Goal: Task Accomplishment & Management: Manage account settings

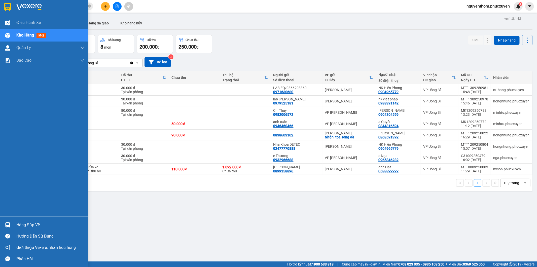
click at [6, 223] on img at bounding box center [7, 224] width 5 height 5
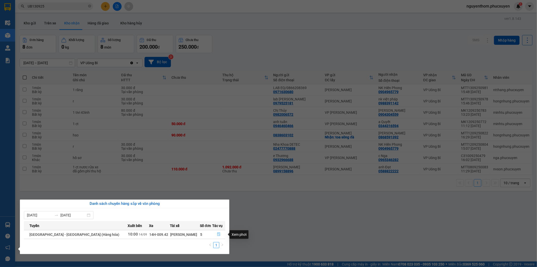
click at [217, 234] on icon "file-done" at bounding box center [219, 235] width 4 height 4
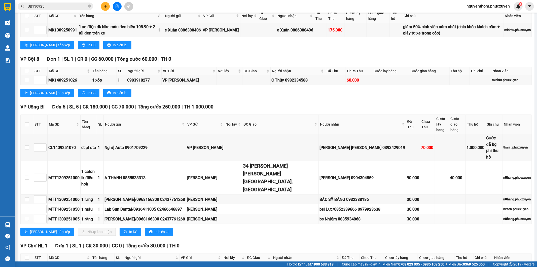
scroll to position [224, 0]
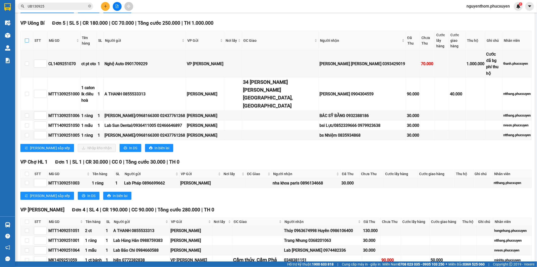
click at [26, 39] on input "checkbox" at bounding box center [27, 41] width 4 height 4
checkbox input "true"
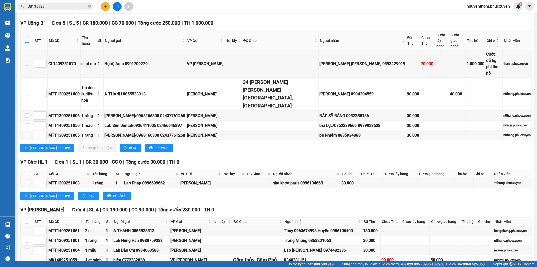
checkbox input "true"
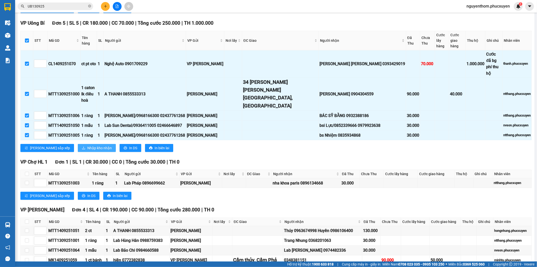
click at [87, 145] on span "Nhập kho nhận" at bounding box center [99, 148] width 24 height 6
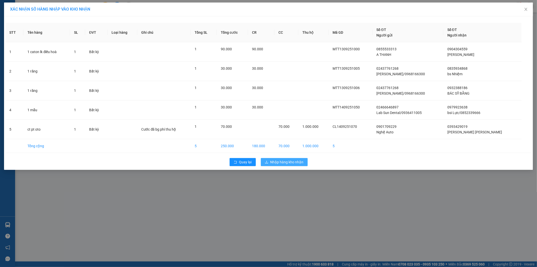
click at [290, 162] on span "Nhập hàng kho nhận" at bounding box center [286, 162] width 33 height 6
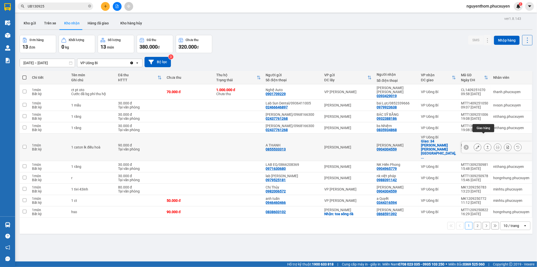
click at [486, 146] on icon at bounding box center [488, 148] width 4 height 4
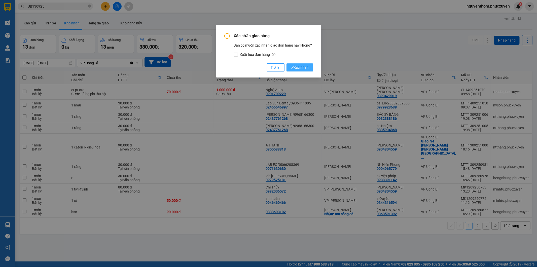
click at [304, 69] on span "Xác nhận" at bounding box center [300, 68] width 18 height 6
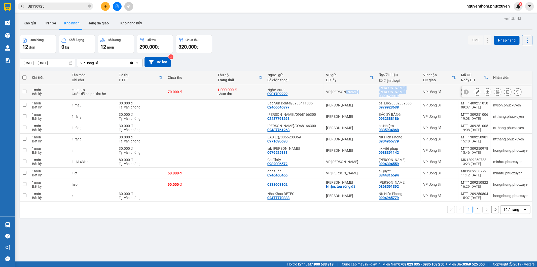
drag, startPoint x: 373, startPoint y: 93, endPoint x: 411, endPoint y: 92, distance: 37.0
click at [409, 95] on tr "1 món Bất kỳ ct pt oto Cước đã bg phí thu hộ 70.000 đ 1.000.000 [PERSON_NAME] t…" at bounding box center [276, 91] width 513 height 15
checkbox input "true"
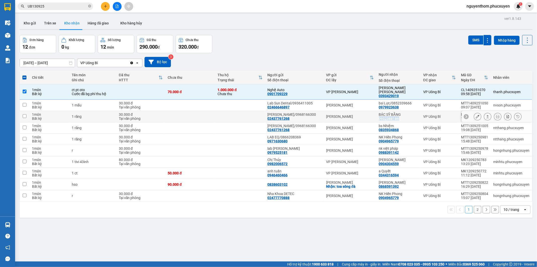
drag, startPoint x: 376, startPoint y: 115, endPoint x: 399, endPoint y: 115, distance: 22.9
click at [399, 115] on td "BÁC SỸ BẰNG 0932388186" at bounding box center [399, 116] width 44 height 11
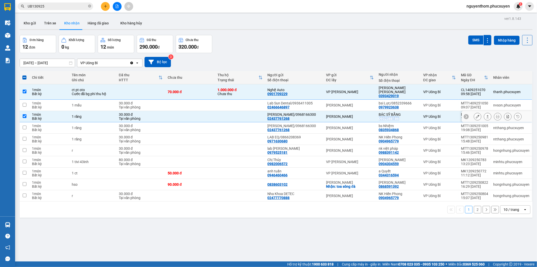
checkbox input "true"
drag, startPoint x: 409, startPoint y: 101, endPoint x: 409, endPoint y: 110, distance: 8.6
click at [409, 101] on div "bsi Lực/0852339666 0979923638" at bounding box center [398, 105] width 39 height 8
checkbox input "true"
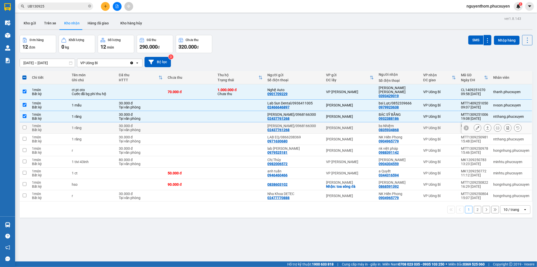
click at [409, 124] on div "bs Nhiệm" at bounding box center [398, 126] width 39 height 4
checkbox input "true"
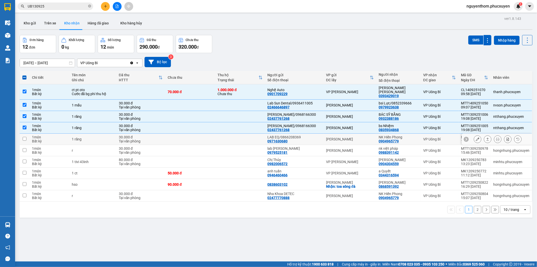
click at [402, 135] on div "NK Hiền Phong 0904965779" at bounding box center [398, 139] width 39 height 8
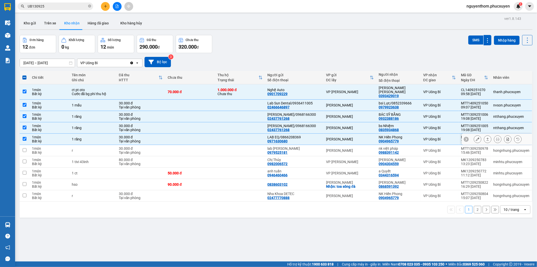
click at [263, 134] on td at bounding box center [240, 139] width 50 height 11
checkbox input "false"
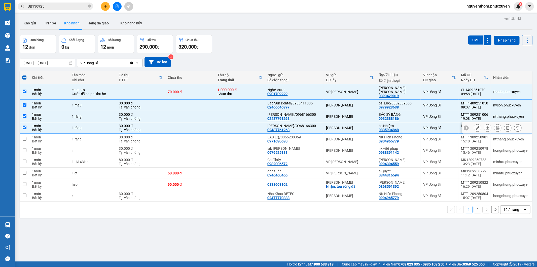
click at [257, 122] on td at bounding box center [240, 127] width 50 height 11
checkbox input "false"
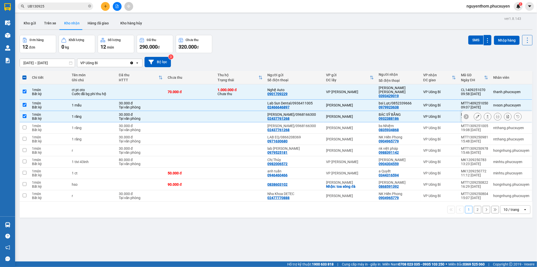
click at [257, 112] on td at bounding box center [240, 116] width 50 height 11
checkbox input "false"
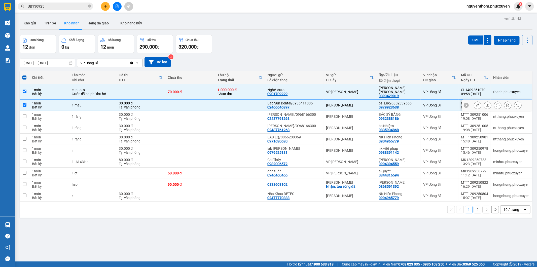
drag, startPoint x: 257, startPoint y: 103, endPoint x: 259, endPoint y: 89, distance: 13.7
click at [257, 103] on td at bounding box center [240, 105] width 50 height 11
checkbox input "false"
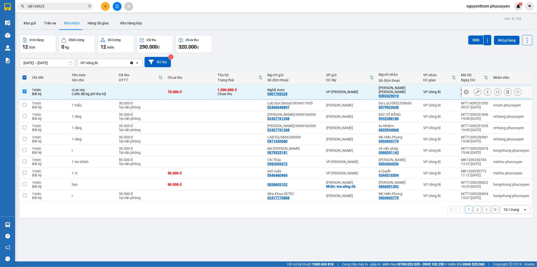
click at [259, 89] on div "1.000.000 đ" at bounding box center [240, 90] width 45 height 4
checkbox input "false"
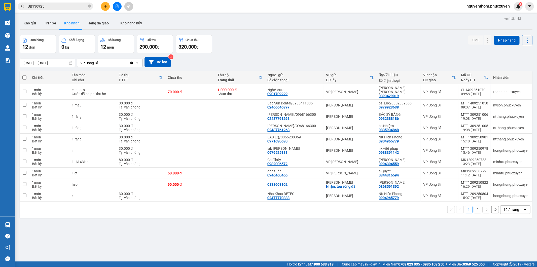
click at [277, 50] on div "Đơn hàng 12 đơn [PERSON_NAME] 0 kg Số [PERSON_NAME] 12 món Đã thu 290.000 [PERS…" at bounding box center [276, 44] width 513 height 18
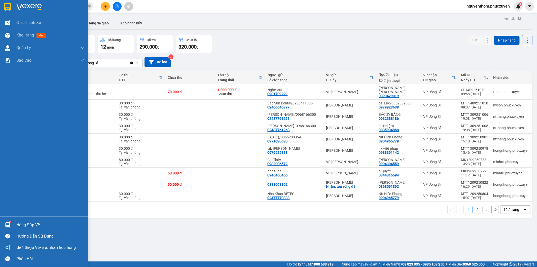
click at [10, 221] on div at bounding box center [7, 225] width 9 height 9
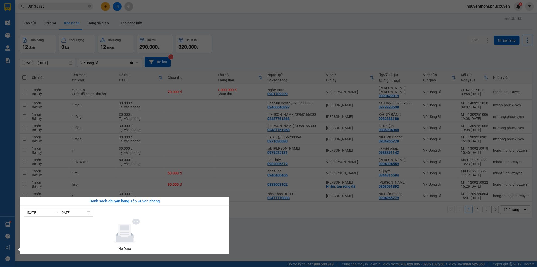
click at [277, 232] on section "Kết quả [PERSON_NAME] ( 9 ) Bộ lọc Mã ĐH Trạng thái Món hàng Thu hộ [PERSON_NAM…" at bounding box center [268, 133] width 537 height 267
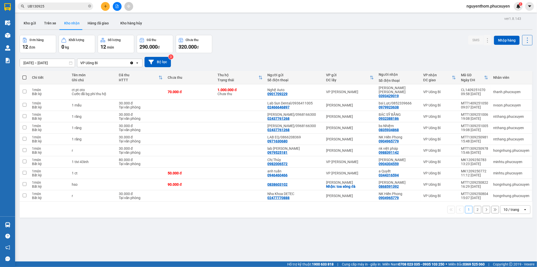
click at [104, 5] on icon "plus" at bounding box center [106, 7] width 4 height 4
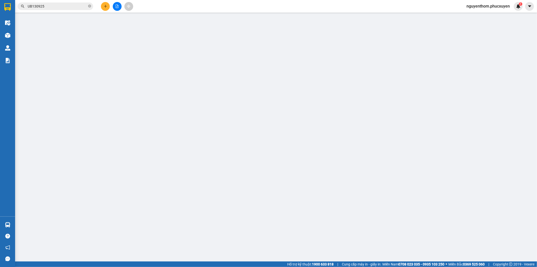
click at [105, 6] on div "Yêu cầu xuất hóa đơn điện tử" at bounding box center [88, 9] width 53 height 6
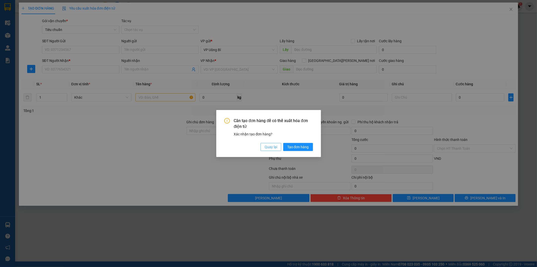
click at [275, 145] on span "Quay lại" at bounding box center [271, 147] width 13 height 6
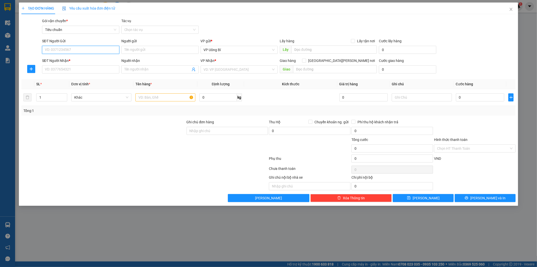
click at [102, 50] on input "SĐT Người Gửi" at bounding box center [80, 50] width 77 height 8
click at [82, 59] on div "0385980174 - NHA KHOA HỮU NHIỆM" at bounding box center [80, 60] width 71 height 6
type input "0385980174"
type input "NHA KHOA HỮU NHIỆM"
type input "0385980174"
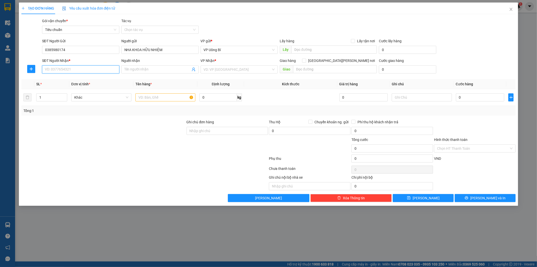
click at [81, 66] on input "SĐT Người Nhận *" at bounding box center [80, 69] width 77 height 8
click at [82, 79] on div "02437761268 - [PERSON_NAME]/0968166300" at bounding box center [81, 80] width 73 height 6
type input "02437761268"
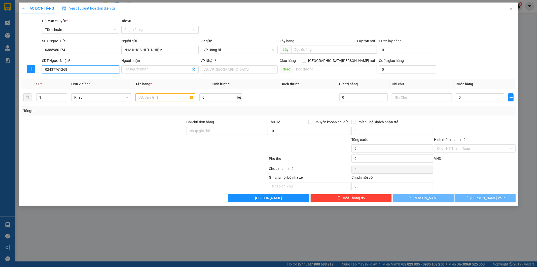
type input "[PERSON_NAME]/0968166300"
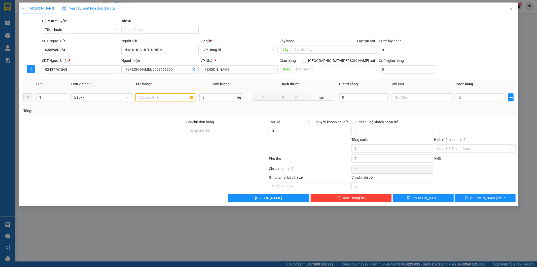
click at [176, 98] on input "text" at bounding box center [165, 97] width 60 height 8
type input "mẫu r"
click at [474, 97] on input "0" at bounding box center [480, 97] width 48 height 8
type input "3"
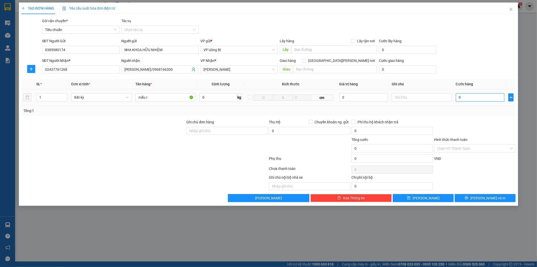
type input "3"
type input "30"
type input "30.000"
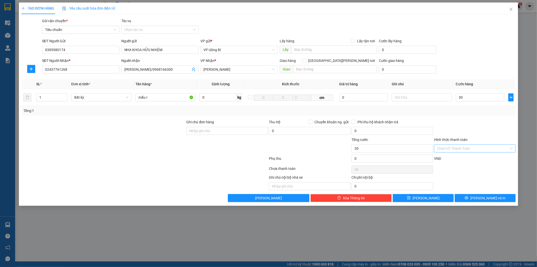
type input "30.000"
click at [475, 146] on input "Hình thức thanh toán" at bounding box center [473, 149] width 72 height 8
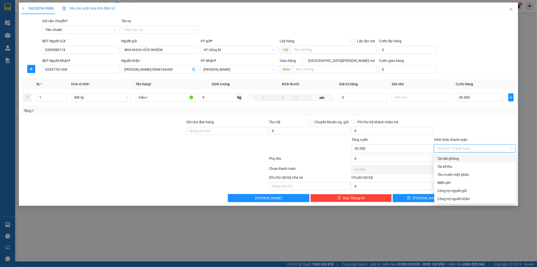
click at [465, 158] on div "Tại văn phòng" at bounding box center [475, 159] width 76 height 6
type input "0"
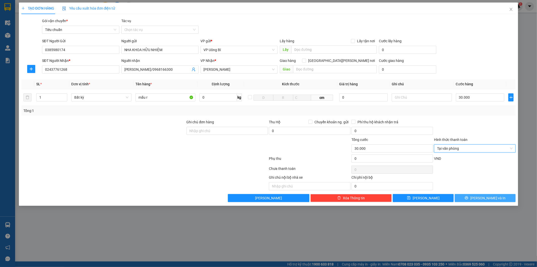
click at [472, 197] on button "[PERSON_NAME] và In" at bounding box center [485, 198] width 61 height 8
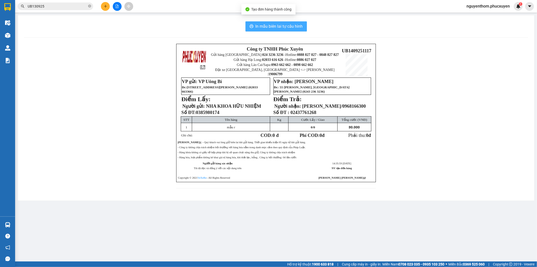
click at [279, 23] on button "In mẫu biên lai tự cấu hình" at bounding box center [276, 26] width 61 height 10
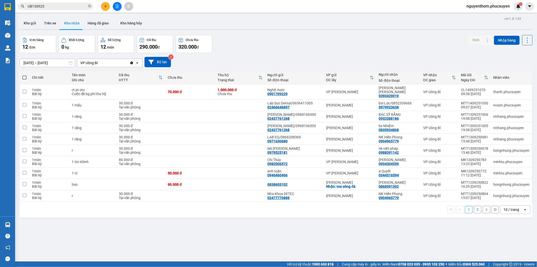
drag, startPoint x: 288, startPoint y: 232, endPoint x: 182, endPoint y: 242, distance: 106.8
click at [201, 242] on div "ver 1.8.143 Kho gửi Trên xe [PERSON_NAME] Hàng đã [PERSON_NAME] hàng [PERSON_NA…" at bounding box center [276, 148] width 517 height 267
click at [105, 4] on button at bounding box center [105, 6] width 9 height 9
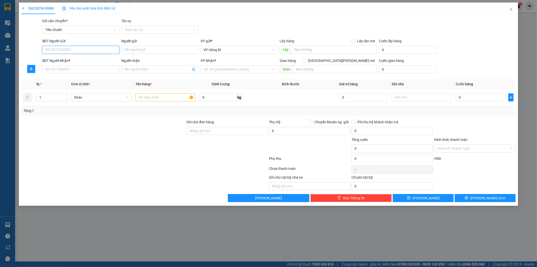
click at [109, 48] on input "SĐT Người Gửi" at bounding box center [80, 50] width 77 height 8
click at [143, 50] on input "Người gửi" at bounding box center [159, 50] width 77 height 8
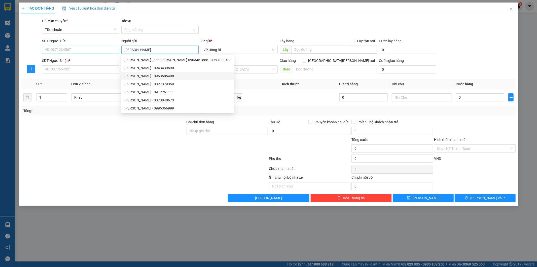
type input "[PERSON_NAME]"
click at [97, 48] on input "SĐT Người Gửi" at bounding box center [80, 50] width 77 height 8
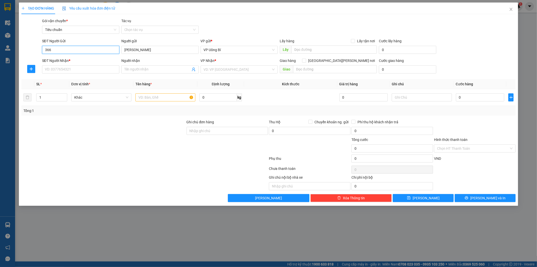
type input "3662"
drag, startPoint x: 62, startPoint y: 51, endPoint x: 41, endPoint y: 51, distance: 20.9
click at [41, 51] on div "SĐT Người Gửi 3662" at bounding box center [80, 47] width 79 height 18
click at [66, 60] on div "0939393663 - [PERSON_NAME]" at bounding box center [80, 60] width 71 height 6
type input "0939393663"
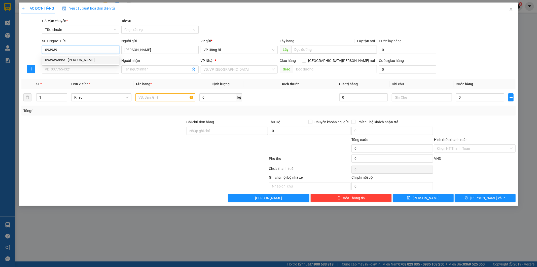
type input "[PERSON_NAME]"
type input "0939393663"
click at [105, 71] on input "SĐT Người Nhận *" at bounding box center [80, 69] width 77 height 8
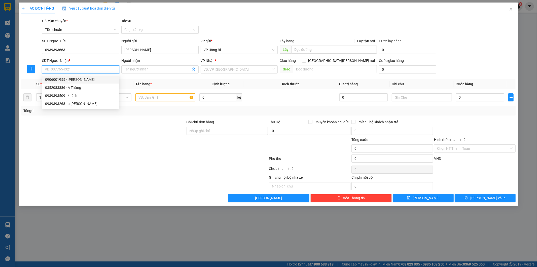
click at [91, 80] on div "0906001955 - [PERSON_NAME]" at bounding box center [80, 80] width 71 height 6
type input "0906001955"
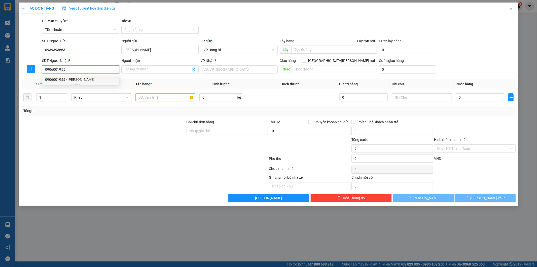
type input "[PERSON_NAME]"
checkbox input "true"
type input "số 7 ngõ 31/23 [PERSON_NAME]"
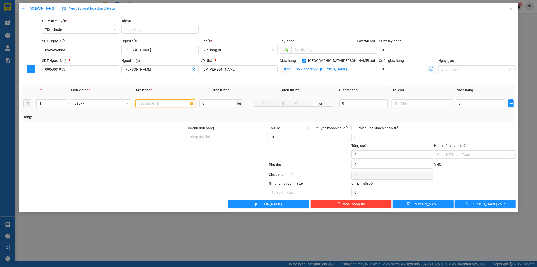
click at [161, 104] on input "text" at bounding box center [165, 103] width 60 height 8
type input "1 CATONG RƯỢU"
click at [497, 104] on input "0" at bounding box center [480, 103] width 48 height 8
type input "8"
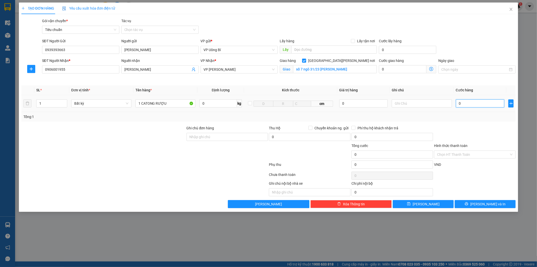
type input "8"
type input "80"
type input "80.000"
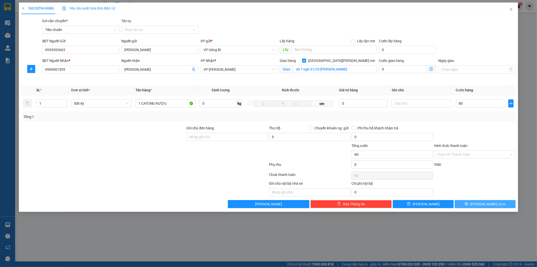
type input "80.000"
click at [470, 204] on button "[PERSON_NAME] và In" at bounding box center [485, 204] width 61 height 8
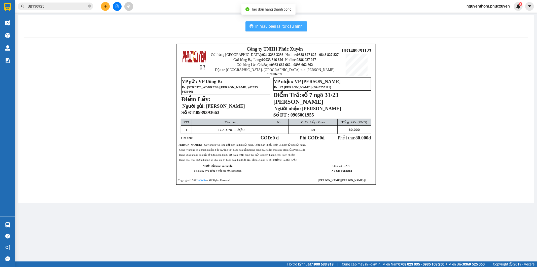
click at [278, 27] on span "In mẫu biên lai tự cấu hình" at bounding box center [279, 26] width 47 height 6
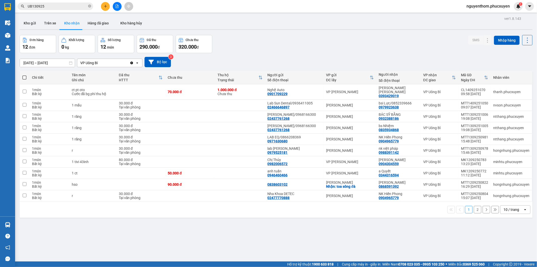
click at [90, 7] on icon "close-circle" at bounding box center [89, 6] width 3 height 3
click at [88, 4] on span at bounding box center [89, 7] width 3 height 6
click at [51, 5] on input "text" at bounding box center [57, 7] width 59 height 6
paste input "MTT2608250209"
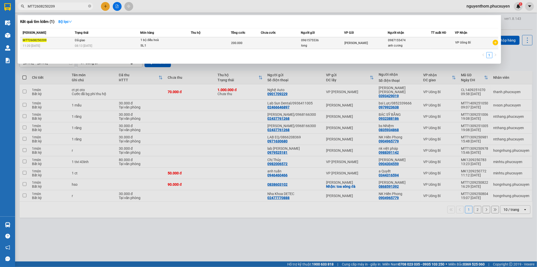
type input "MTT2608250209"
click at [204, 41] on td at bounding box center [211, 43] width 40 height 12
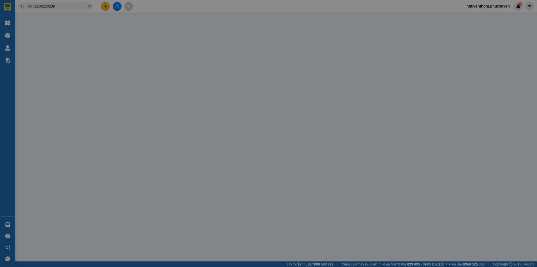
type input "0961575536"
type input "long"
type input "0987155474"
type input "anh cương"
type input "200.000"
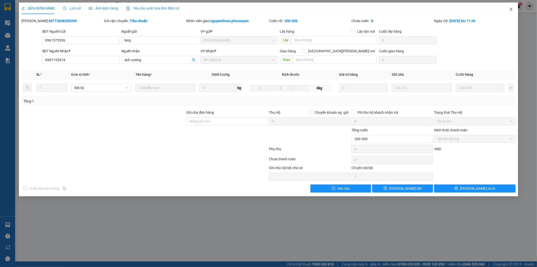
click at [510, 7] on span "Close" at bounding box center [511, 10] width 14 height 14
click at [510, 7] on span "nguyenthom.phucxuyen" at bounding box center [488, 6] width 51 height 6
click at [510, 8] on span "nguyenthom.phucxuyen" at bounding box center [488, 6] width 51 height 6
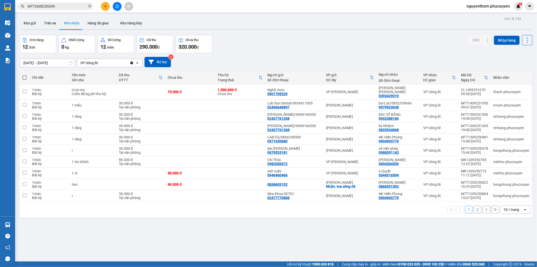
click at [303, 45] on div "Đơn hàng 12 đơn [PERSON_NAME] 0 kg Số [PERSON_NAME] 12 món Đã thu 290.000 [PERS…" at bounding box center [276, 44] width 513 height 18
click at [89, 5] on icon "close-circle" at bounding box center [89, 6] width 3 height 3
click at [62, 3] on span at bounding box center [56, 7] width 76 height 8
click at [61, 5] on input "text" at bounding box center [57, 7] width 59 height 6
paste input "MTT3008250994"
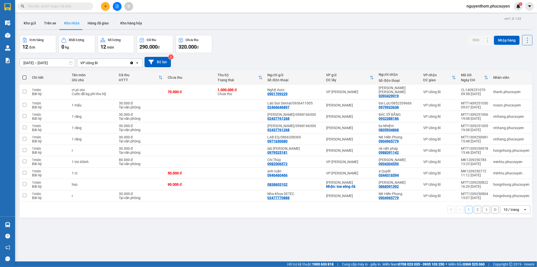
type input "MTT3008250994"
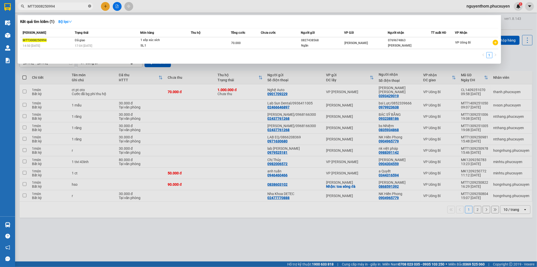
click at [89, 5] on icon "close-circle" at bounding box center [89, 6] width 3 height 3
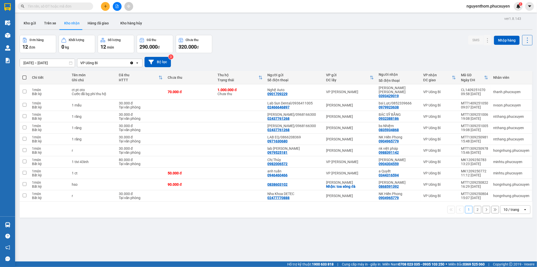
click at [172, 3] on div "Kết quả [PERSON_NAME] ( 1 ) Bộ lọc Mã ĐH Trạng thái Món hàng Thu hộ [PERSON_NAM…" at bounding box center [268, 6] width 537 height 13
click at [486, 126] on icon at bounding box center [488, 128] width 4 height 4
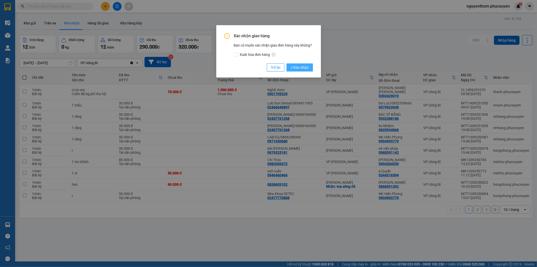
click at [300, 66] on span "Xác nhận" at bounding box center [300, 68] width 18 height 6
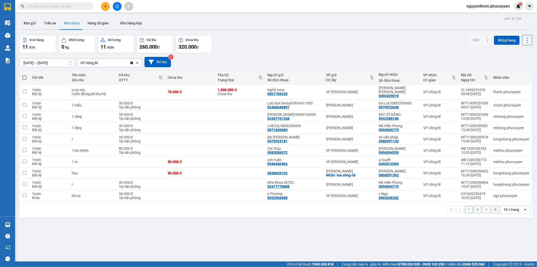
click at [155, 251] on div "ver 1.8.143 Kho gửi Trên xe [PERSON_NAME] Hàng đã [PERSON_NAME] hàng [PERSON_NA…" at bounding box center [276, 148] width 517 height 267
click at [76, 6] on input "text" at bounding box center [57, 7] width 59 height 6
click at [72, 6] on input "text" at bounding box center [57, 7] width 59 height 6
paste input "0508250341"
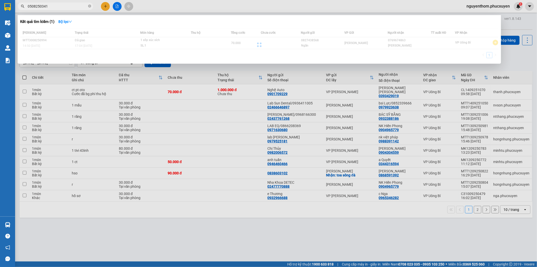
type input "0508250341"
click at [27, 5] on span "0508250341" at bounding box center [56, 7] width 76 height 8
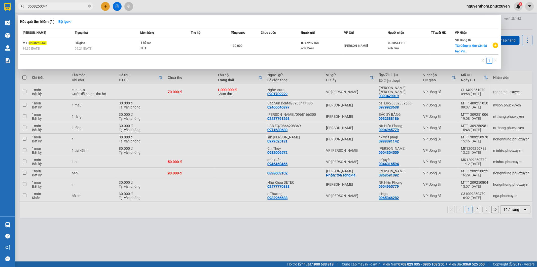
click at [28, 6] on input "0508250341" at bounding box center [57, 7] width 59 height 6
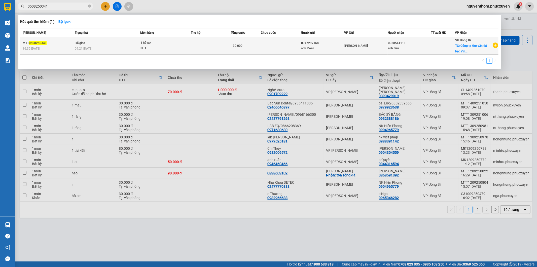
click at [117, 42] on td "Đã giao 09:21 [DATE]" at bounding box center [107, 45] width 67 height 17
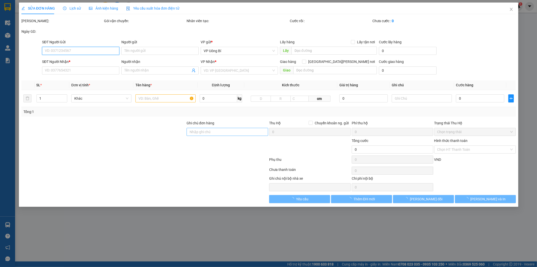
type input "0947297168"
type input "anh Đoàn"
type input "0968541111"
type input "anh Dân"
checkbox input "true"
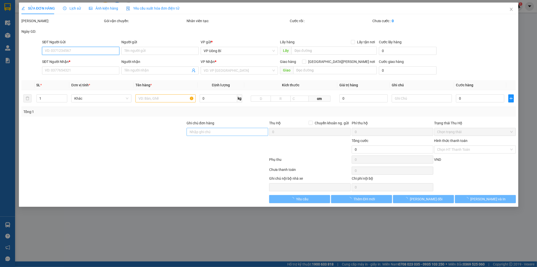
type input "Công [PERSON_NAME] vận đá bạc Vinacomin"
type input "80.000"
type input "130.000"
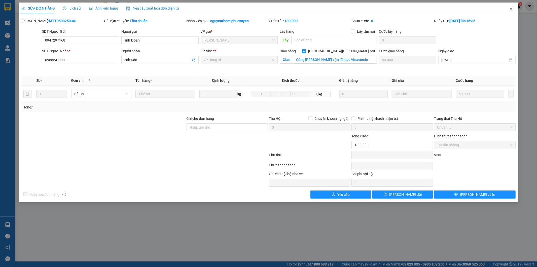
click at [510, 10] on icon "close" at bounding box center [511, 9] width 4 height 4
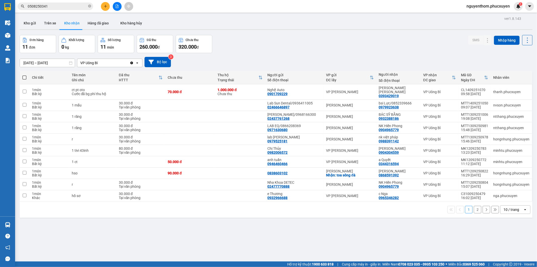
click at [381, 50] on div "Đơn hàng 11 đơn [PERSON_NAME] 0 kg Số [PERSON_NAME] 11 món Đã thu 260.000 [PERS…" at bounding box center [276, 44] width 513 height 18
click at [263, 42] on div "Đơn hàng 11 đơn [PERSON_NAME] 0 kg Số [PERSON_NAME] 11 món Đã thu 260.000 [PERS…" at bounding box center [276, 44] width 513 height 18
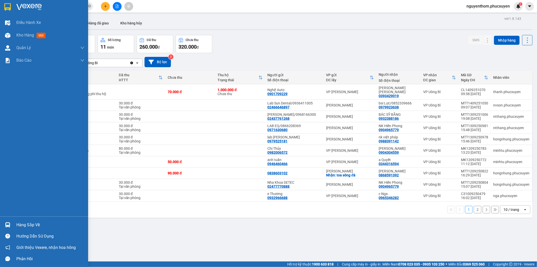
click at [6, 224] on img at bounding box center [7, 224] width 5 height 5
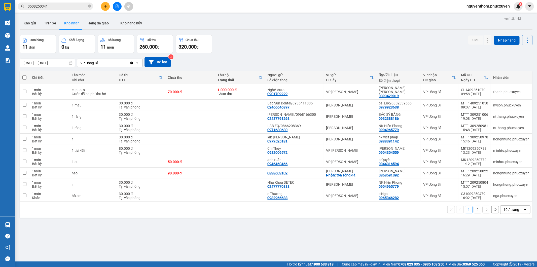
click at [251, 231] on section "Kết quả [PERSON_NAME] ( 1 ) Bộ lọc Mã ĐH Trạng thái Món hàng Thu hộ [PERSON_NAM…" at bounding box center [268, 133] width 537 height 267
click at [484, 112] on button at bounding box center [487, 116] width 7 height 9
click at [483, 112] on body "Kết quả [PERSON_NAME] ( 1 ) Bộ lọc Mã ĐH Trạng thái Món hàng Thu hộ [PERSON_NAM…" at bounding box center [268, 133] width 537 height 267
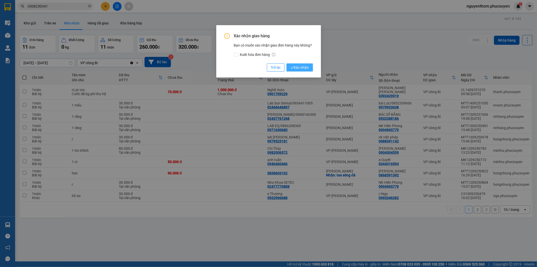
click at [303, 65] on span "Xác nhận" at bounding box center [300, 68] width 18 height 6
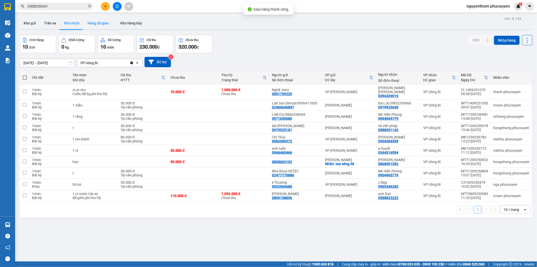
click at [96, 23] on button "Hàng đã giao" at bounding box center [98, 23] width 29 height 12
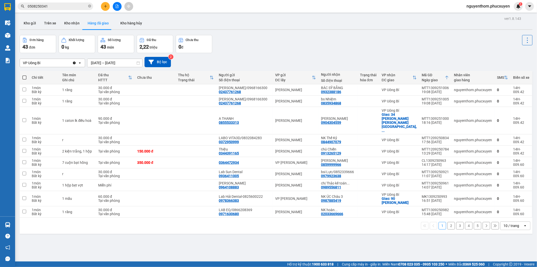
click at [202, 245] on div "ver 1.8.143 Kho gửi Trên xe [PERSON_NAME] Hàng đã [PERSON_NAME] hàng [PERSON_NA…" at bounding box center [276, 148] width 517 height 267
click at [72, 23] on button "Kho nhận" at bounding box center [71, 23] width 23 height 12
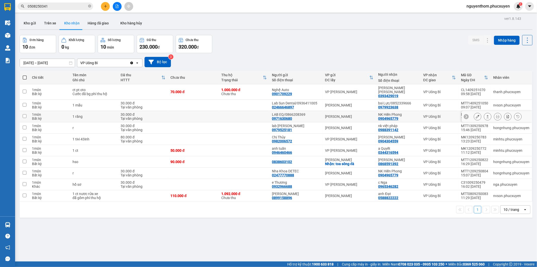
click at [486, 115] on icon at bounding box center [488, 117] width 4 height 4
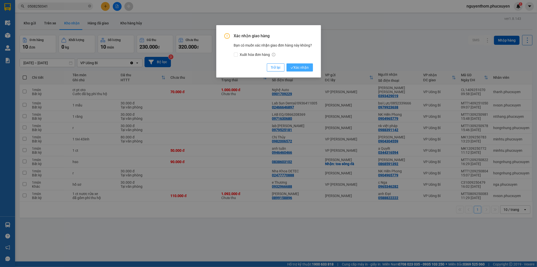
click at [305, 68] on span "Xác nhận" at bounding box center [300, 68] width 18 height 6
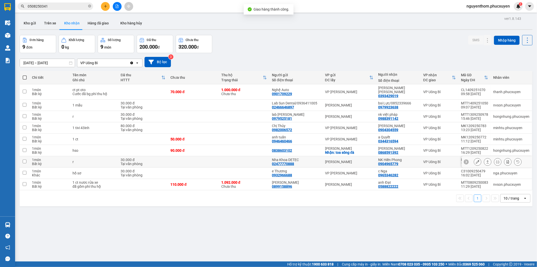
click at [486, 160] on icon at bounding box center [488, 162] width 4 height 4
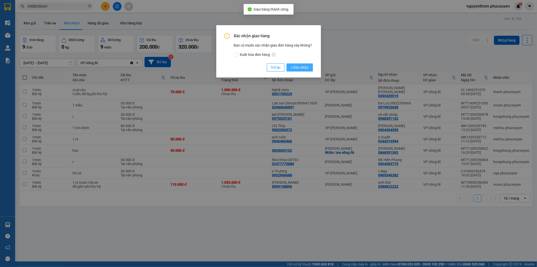
click at [298, 68] on span "Xác nhận" at bounding box center [300, 68] width 18 height 6
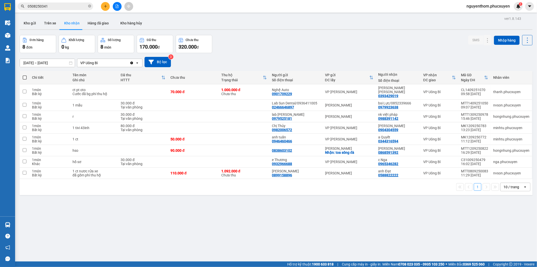
click at [253, 49] on div "Đơn hàng 8 đơn [PERSON_NAME] 0 kg Số [PERSON_NAME] 8 món Đã thu 170.000 [PERSON…" at bounding box center [276, 44] width 513 height 18
click at [251, 50] on div "Đơn hàng 8 đơn [PERSON_NAME] 0 kg Số [PERSON_NAME] 8 món Đã thu 170.000 [PERSON…" at bounding box center [276, 44] width 513 height 18
click at [271, 47] on div "Đơn hàng 8 đơn [PERSON_NAME] 0 kg Số [PERSON_NAME] 8 món Đã thu 170.000 [PERSON…" at bounding box center [276, 44] width 513 height 18
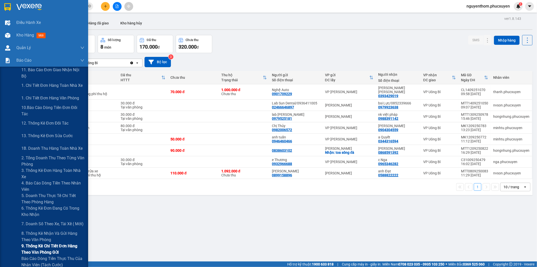
click at [39, 246] on span "9. Thống kê chi tiết đơn hàng theo văn phòng gửi" at bounding box center [52, 249] width 63 height 13
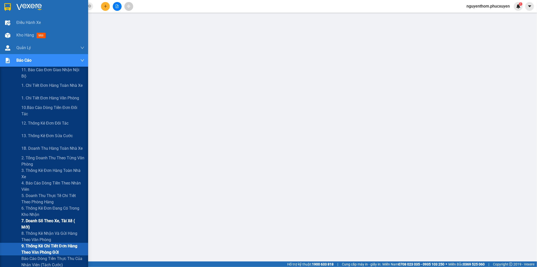
drag, startPoint x: 59, startPoint y: 225, endPoint x: 63, endPoint y: 225, distance: 3.6
click at [60, 224] on span "7. Doanh số theo xe, tài xế ( mới)" at bounding box center [52, 224] width 63 height 13
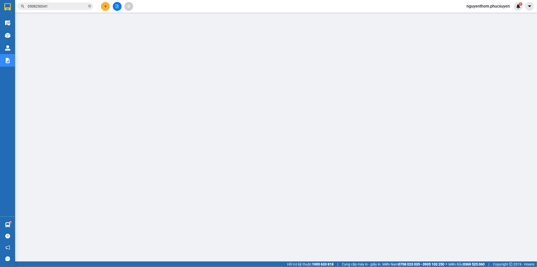
click at [106, 6] on icon "plus" at bounding box center [106, 7] width 4 height 4
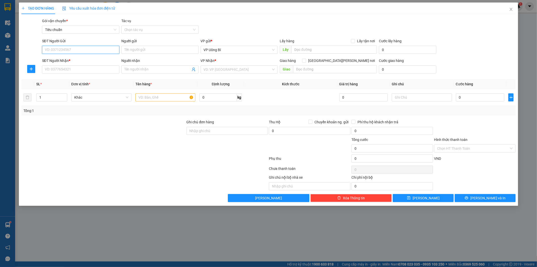
click at [99, 50] on input "SĐT Người Gửi" at bounding box center [80, 50] width 77 height 8
click at [79, 61] on div "0386383216 - Trà" at bounding box center [80, 60] width 71 height 6
type input "0386383216"
type input "Trà"
type input "ub"
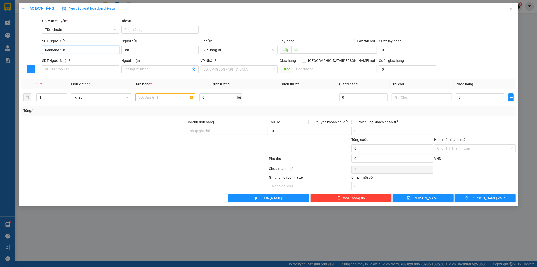
type input "0386383216"
click at [71, 59] on div "SĐT Người Nhận *" at bounding box center [80, 61] width 77 height 6
click at [71, 65] on input "SĐT Người Nhận *" at bounding box center [80, 69] width 77 height 8
click at [84, 70] on input "SĐT Người Nhận *" at bounding box center [80, 69] width 77 height 8
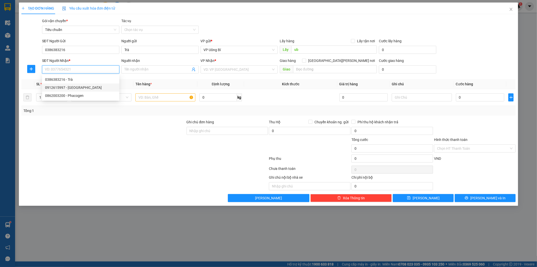
drag, startPoint x: 83, startPoint y: 87, endPoint x: 80, endPoint y: 88, distance: 2.9
click at [83, 88] on div "0912615997 - [GEOGRAPHIC_DATA]" at bounding box center [80, 88] width 71 height 6
type input "0912615997"
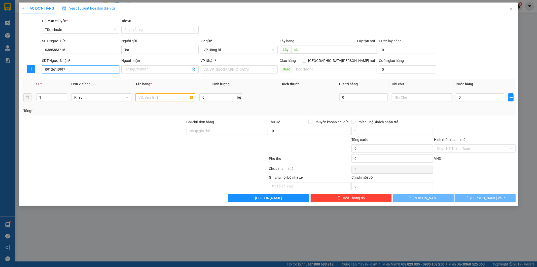
type input "Green Lab"
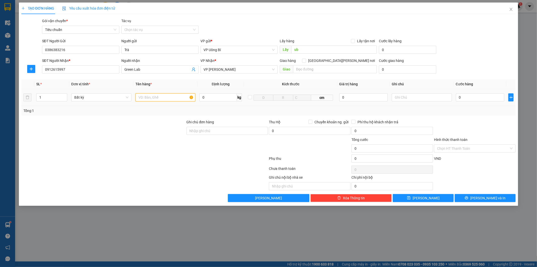
click at [176, 97] on input "text" at bounding box center [165, 97] width 60 height 8
type input "mẫu"
click at [477, 98] on input "0" at bounding box center [480, 97] width 48 height 8
type input "3"
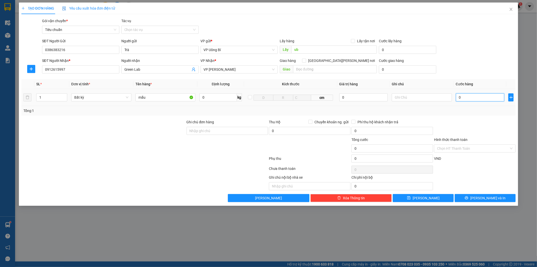
type input "3"
type input "30"
type input "30.000"
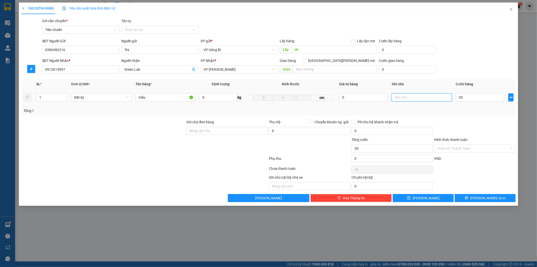
type input "30.000"
click at [422, 97] on input "text" at bounding box center [422, 97] width 60 height 8
type input "hàng chưa phiếu"
click at [439, 197] on button "[PERSON_NAME]" at bounding box center [423, 198] width 61 height 8
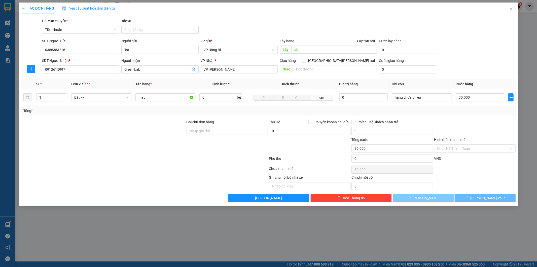
type input "0"
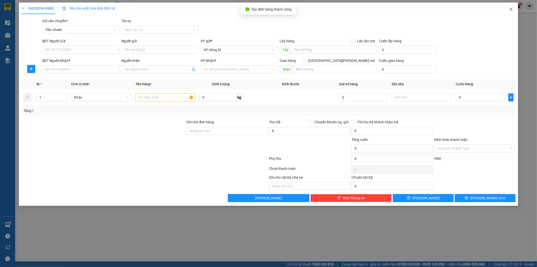
click at [511, 8] on icon "close" at bounding box center [511, 9] width 4 height 4
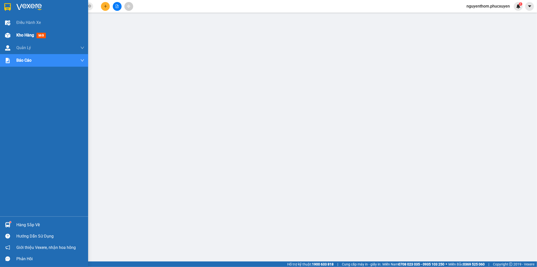
click at [25, 35] on span "Kho hàng" at bounding box center [25, 35] width 18 height 5
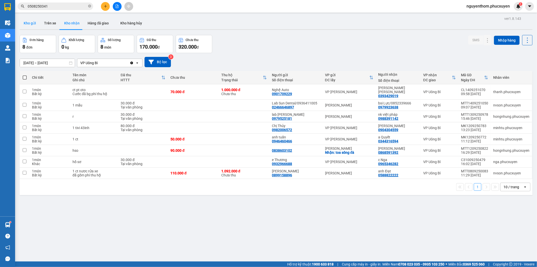
click at [31, 21] on button "Kho gửi" at bounding box center [30, 23] width 20 height 12
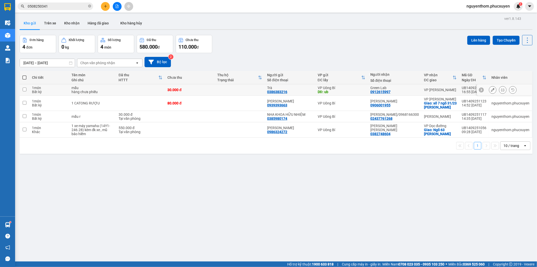
click at [146, 89] on td at bounding box center [140, 89] width 49 height 11
checkbox input "true"
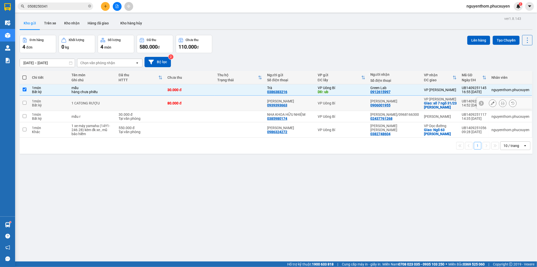
click at [146, 100] on td at bounding box center [140, 103] width 49 height 15
checkbox input "true"
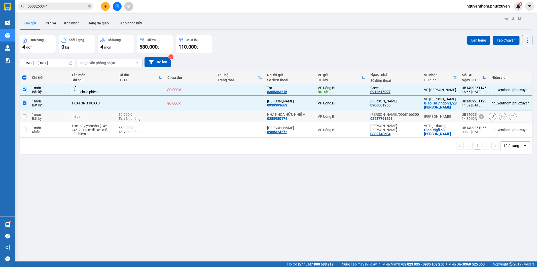
click at [148, 115] on div "30.000 đ" at bounding box center [141, 115] width 44 height 4
checkbox input "true"
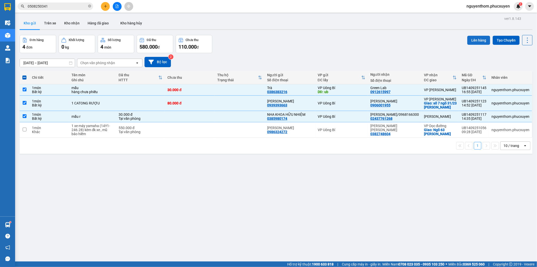
click at [470, 39] on button "Lên hàng" at bounding box center [478, 40] width 23 height 9
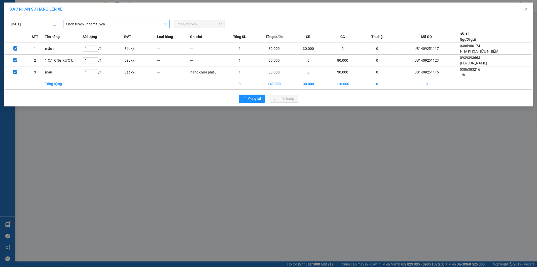
click at [112, 24] on span "Chọn tuyến - nhóm tuyến" at bounding box center [116, 24] width 100 height 8
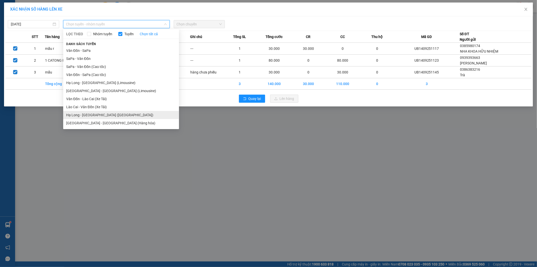
click at [114, 114] on li "Hạ Long - [GEOGRAPHIC_DATA] ([GEOGRAPHIC_DATA])" at bounding box center [121, 115] width 116 height 8
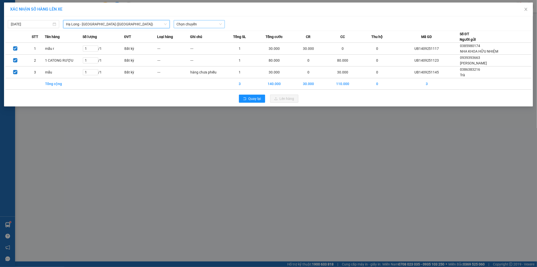
click at [206, 24] on span "Chọn chuyến" at bounding box center [199, 24] width 45 height 8
click at [200, 50] on div "16:00 - 14H-009.42" at bounding box center [196, 51] width 39 height 6
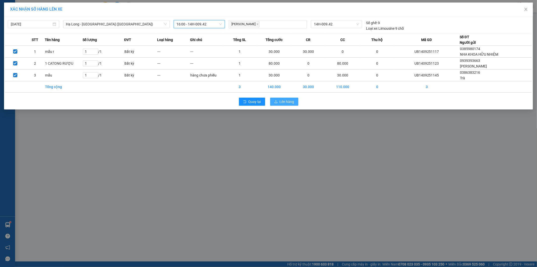
click at [284, 101] on span "Lên hàng" at bounding box center [287, 102] width 15 height 6
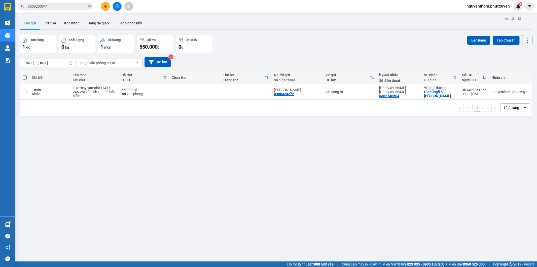
drag, startPoint x: 144, startPoint y: 132, endPoint x: 41, endPoint y: 253, distance: 159.0
click at [144, 132] on div "ver 1.8.143 Kho gửi Trên xe [PERSON_NAME] Hàng đã [PERSON_NAME] hàng [PERSON_NA…" at bounding box center [276, 148] width 517 height 267
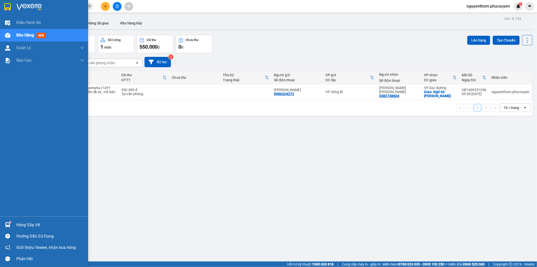
click at [5, 222] on div at bounding box center [7, 225] width 9 height 9
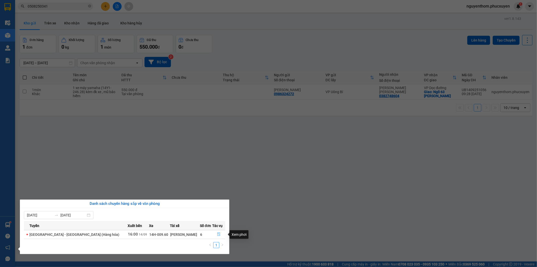
click at [217, 234] on icon "file-done" at bounding box center [218, 235] width 3 height 4
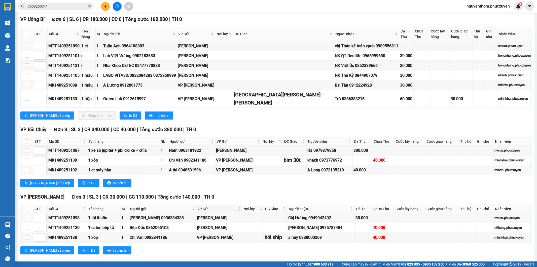
scroll to position [18, 0]
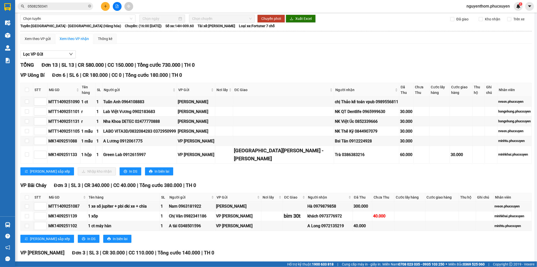
click at [285, 176] on div "[PERSON_NAME] sắp xếp Nhập [PERSON_NAME] In DS In biên lai" at bounding box center [275, 171] width 511 height 8
drag, startPoint x: 268, startPoint y: 62, endPoint x: 271, endPoint y: 67, distance: 6.7
click at [268, 62] on div "TỔNG Đơn 13 | SL 13 | CR 580.000 | CC 150.000 | Tổng cước 730.000 | TH 0" at bounding box center [275, 65] width 511 height 8
